Goal: Transaction & Acquisition: Purchase product/service

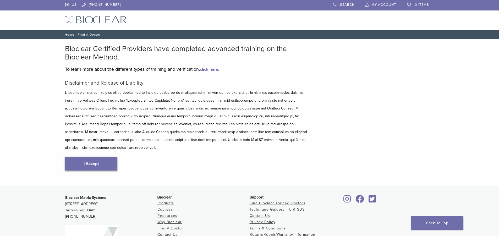
click at [91, 160] on link "I Accept" at bounding box center [91, 164] width 52 height 14
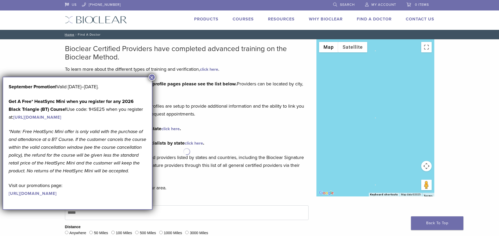
click at [153, 77] on button "×" at bounding box center [151, 77] width 7 height 7
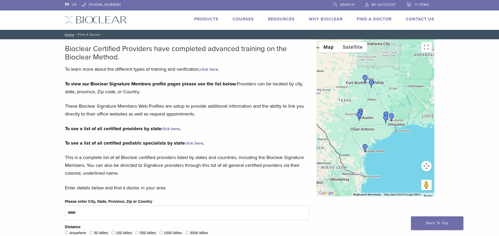
click at [174, 129] on link "click here" at bounding box center [170, 128] width 18 height 5
click at [239, 18] on link "Courses" at bounding box center [242, 18] width 21 height 5
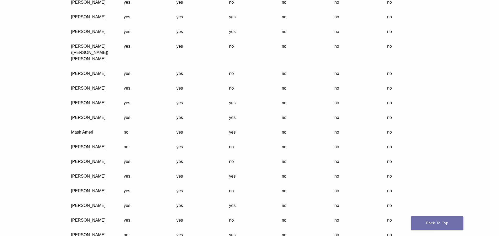
scroll to position [9291, 0]
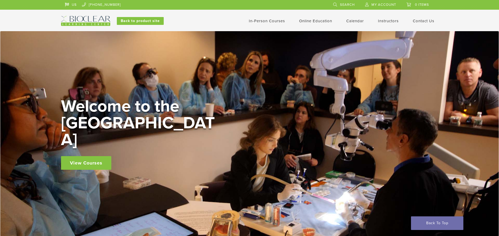
click at [96, 156] on link "View Courses" at bounding box center [86, 163] width 50 height 14
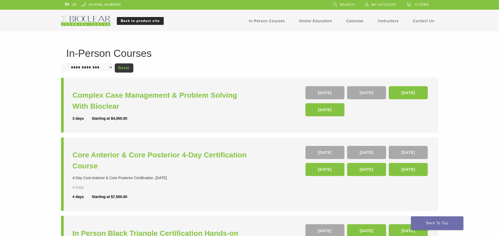
click at [130, 20] on link "Back to product site" at bounding box center [140, 21] width 47 height 8
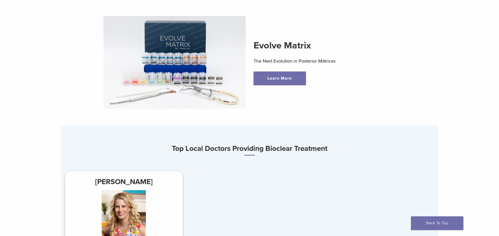
scroll to position [157, 0]
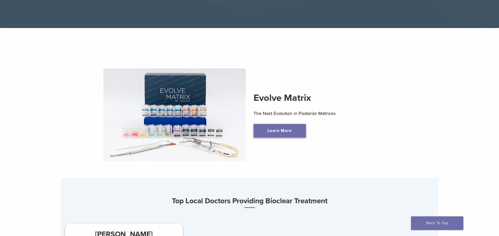
click at [281, 132] on link "Learn More" at bounding box center [279, 131] width 52 height 14
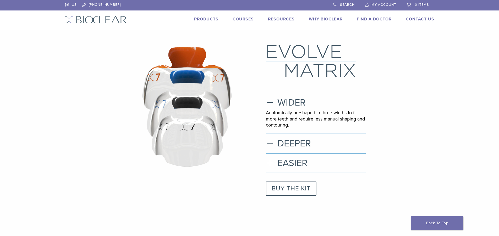
click at [290, 189] on link "BUY THE KIT" at bounding box center [291, 188] width 51 height 14
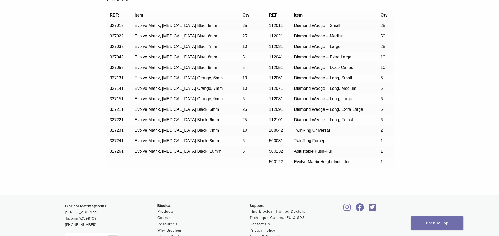
scroll to position [555, 0]
